Goal: Entertainment & Leisure: Consume media (video, audio)

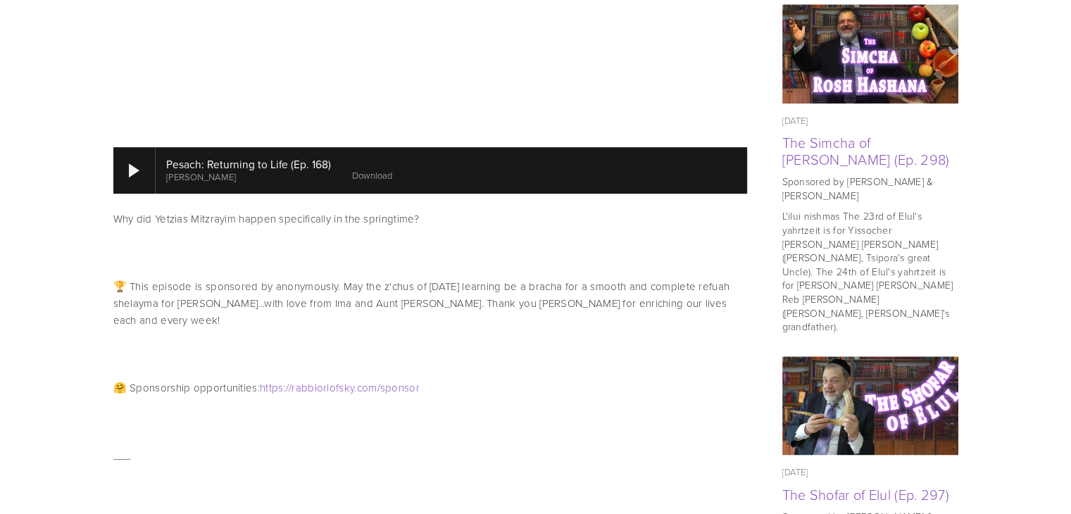
scroll to position [720, 0]
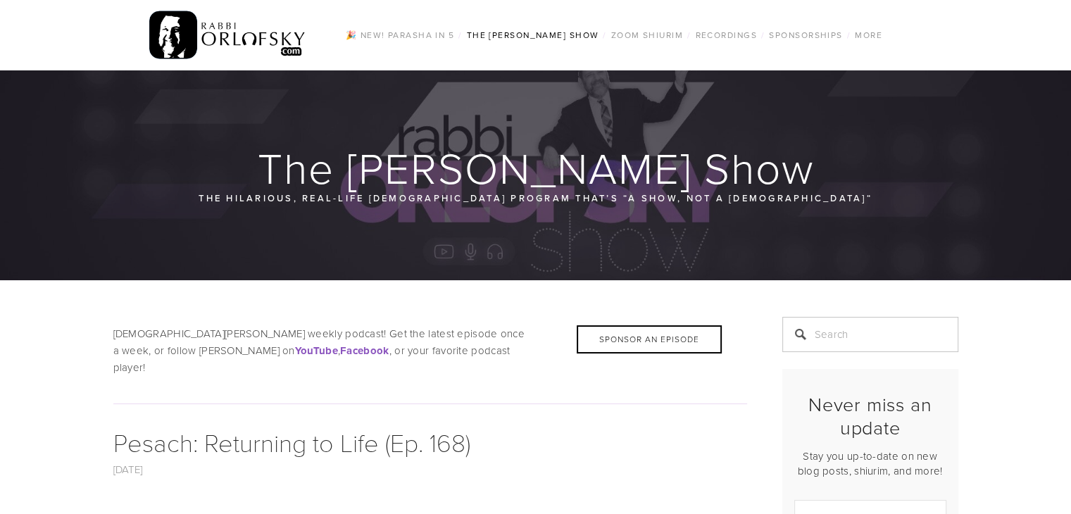
click at [275, 32] on img at bounding box center [227, 35] width 157 height 55
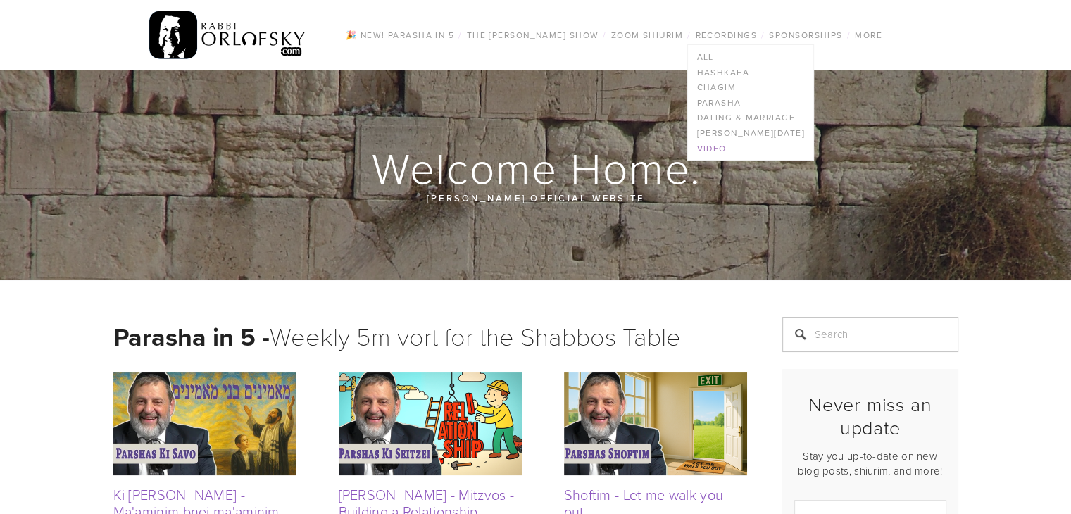
click at [710, 148] on link "Video" at bounding box center [750, 148] width 125 height 15
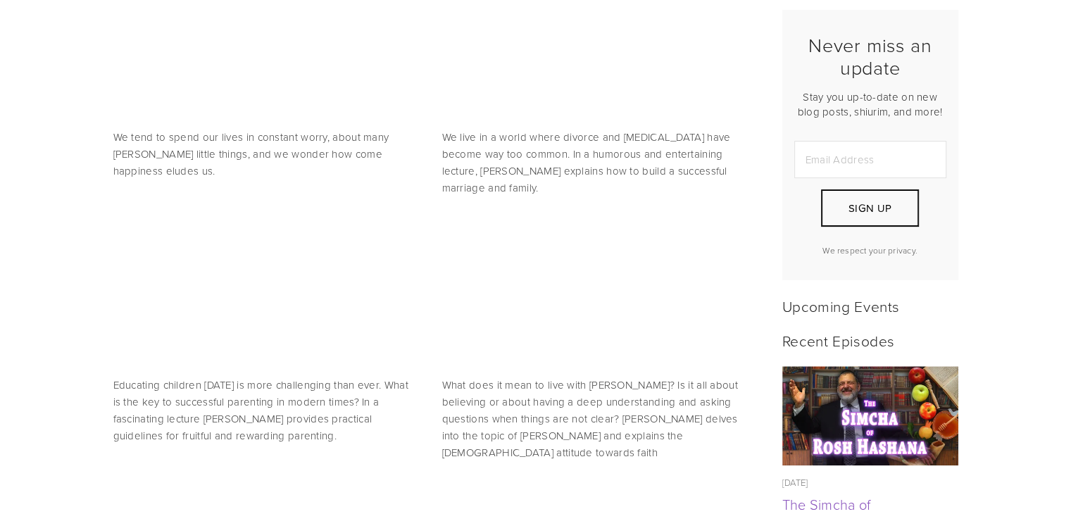
scroll to position [379, 0]
